Goal: Task Accomplishment & Management: Manage account settings

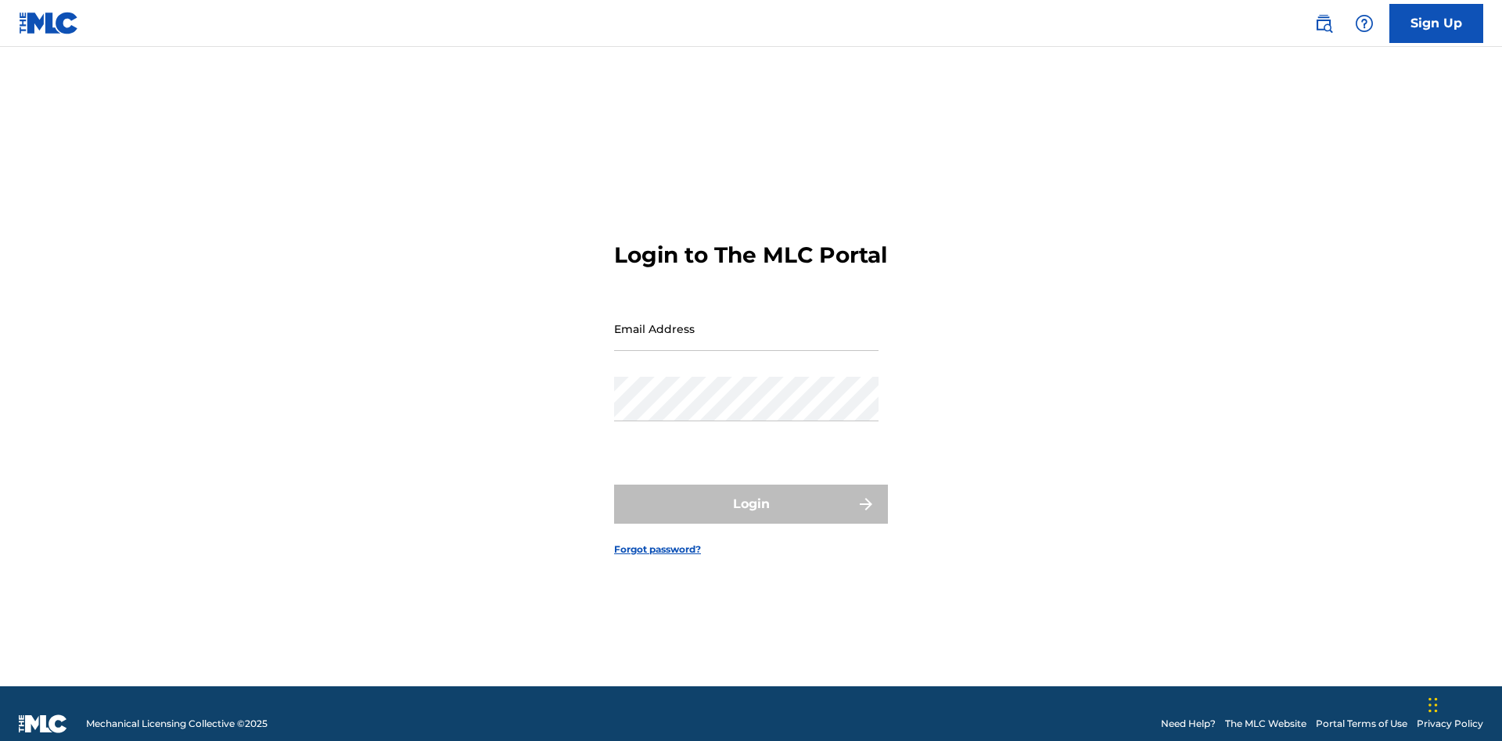
scroll to position [20, 0]
click at [746, 321] on input "Email Address" at bounding box center [746, 329] width 264 height 45
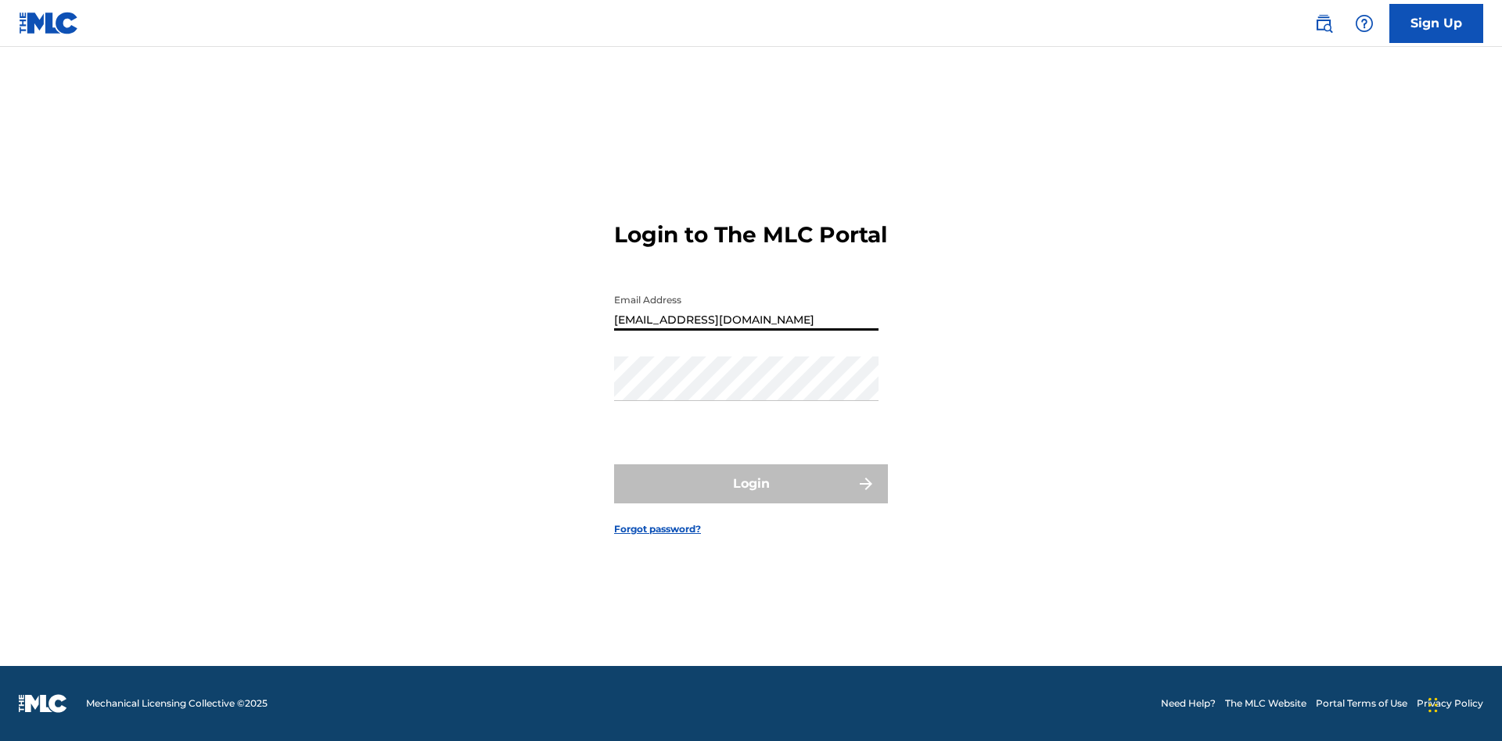
type input "Duke.McTesterson@gmail.com"
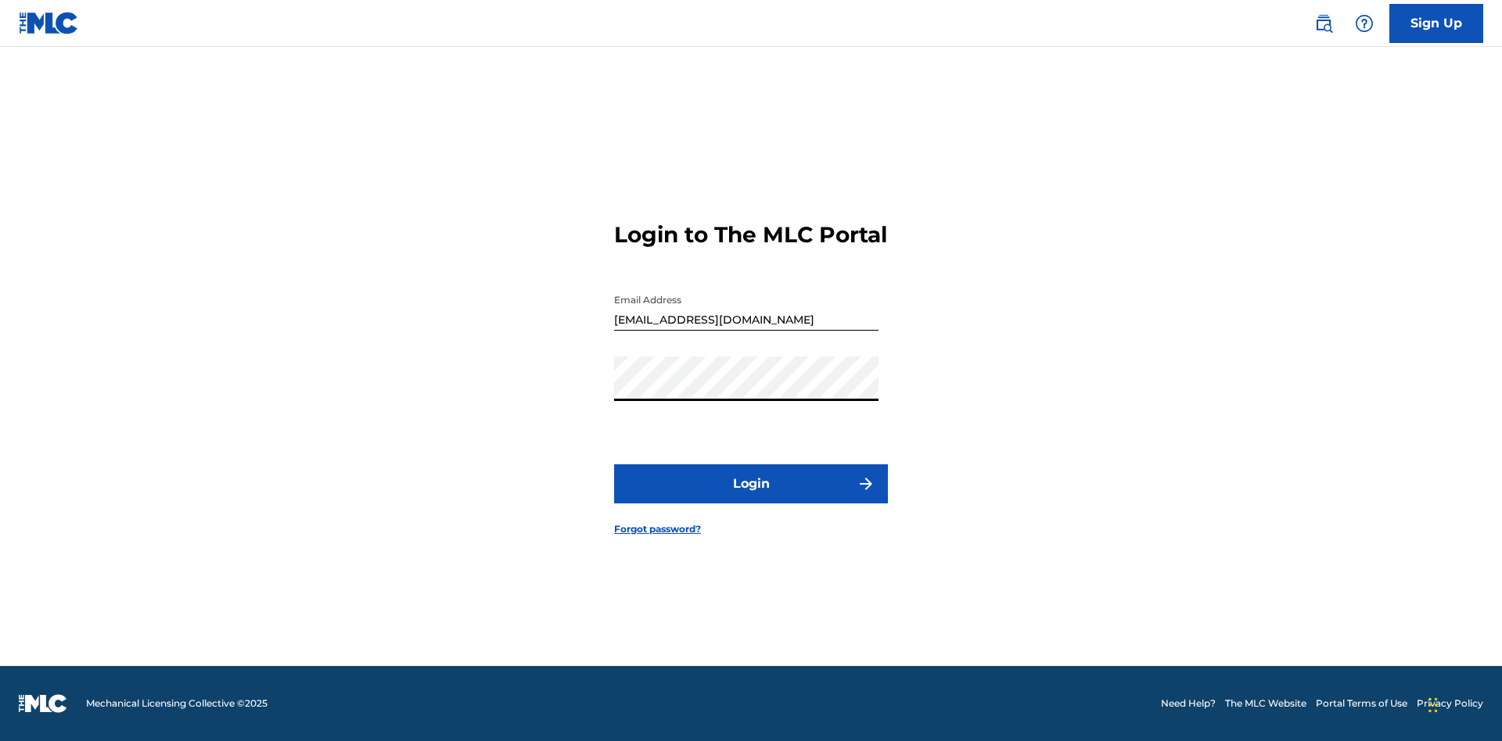
click at [751, 497] on button "Login" at bounding box center [751, 484] width 274 height 39
